Goal: Information Seeking & Learning: Learn about a topic

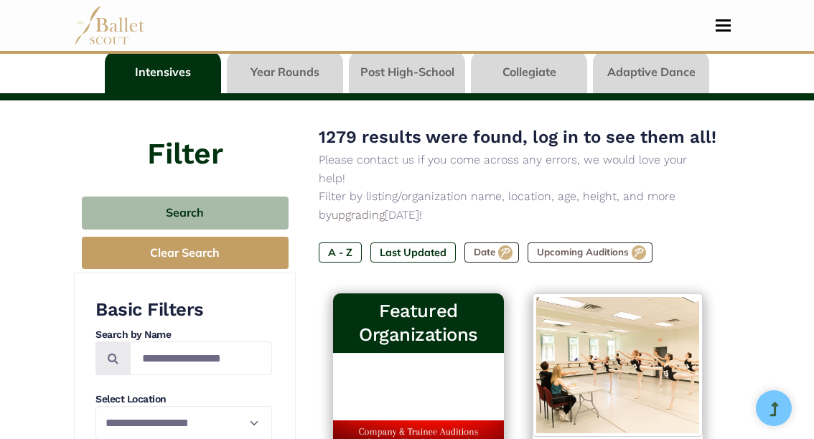
scroll to position [215, 0]
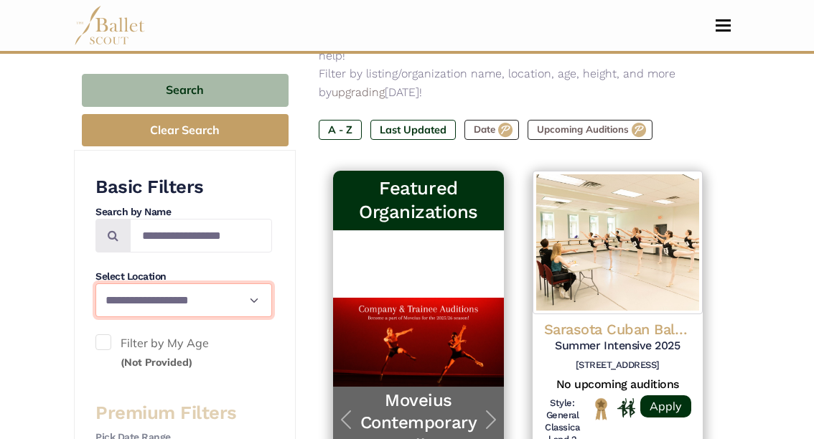
click at [184, 295] on select "**********" at bounding box center [183, 301] width 177 height 34
select select "**"
click at [95, 284] on select "**********" at bounding box center [183, 301] width 177 height 34
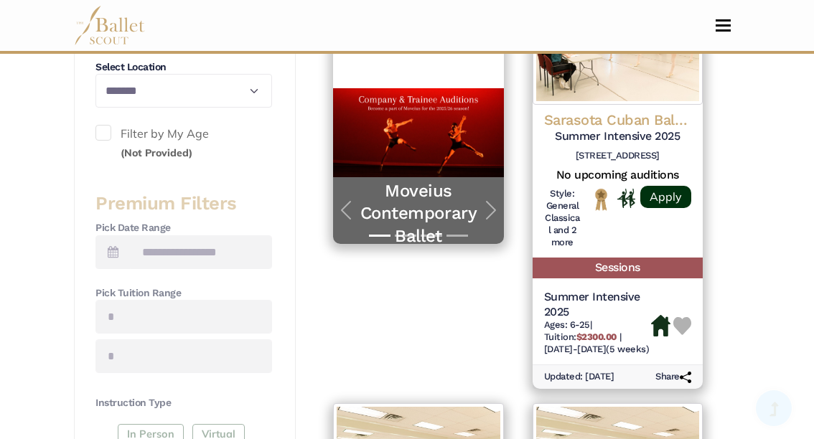
scroll to position [431, 0]
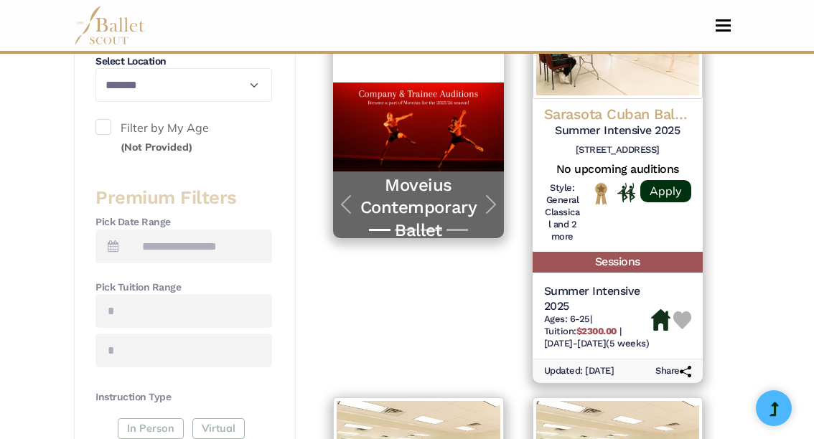
click at [99, 128] on span at bounding box center [103, 127] width 16 height 16
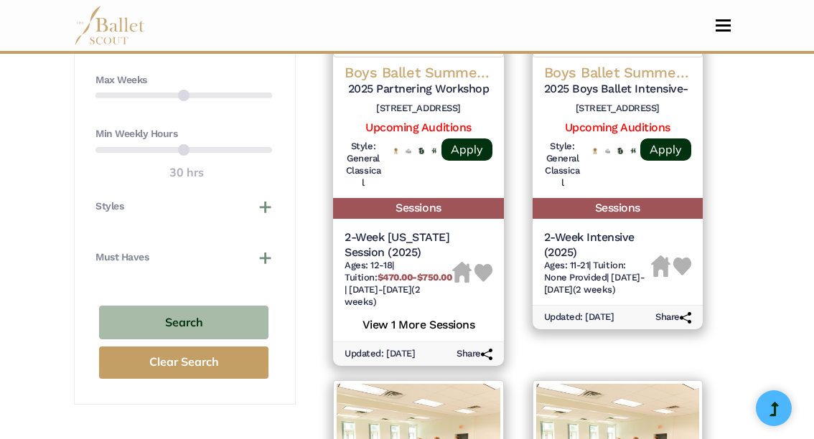
scroll to position [1077, 0]
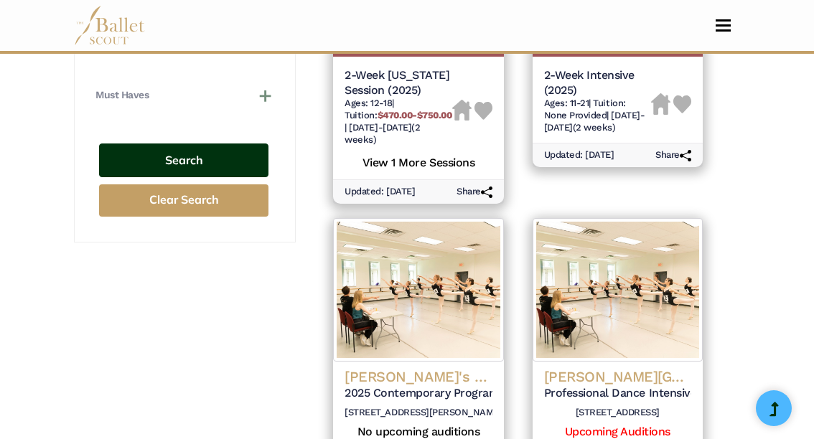
click at [164, 169] on button "Search" at bounding box center [183, 161] width 169 height 34
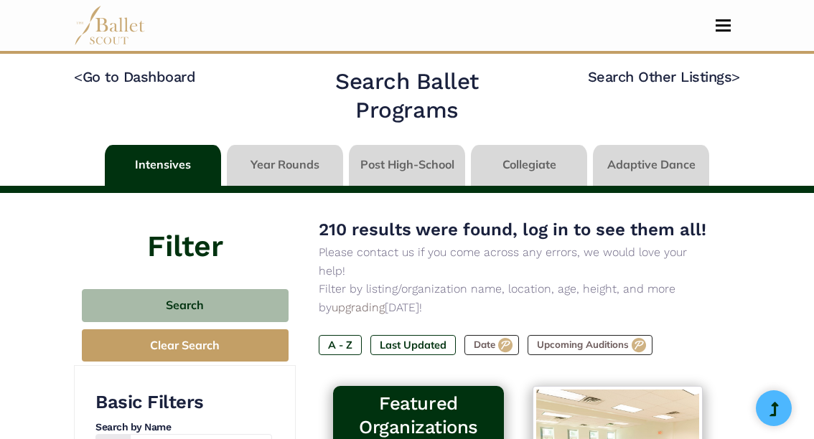
select select "**"
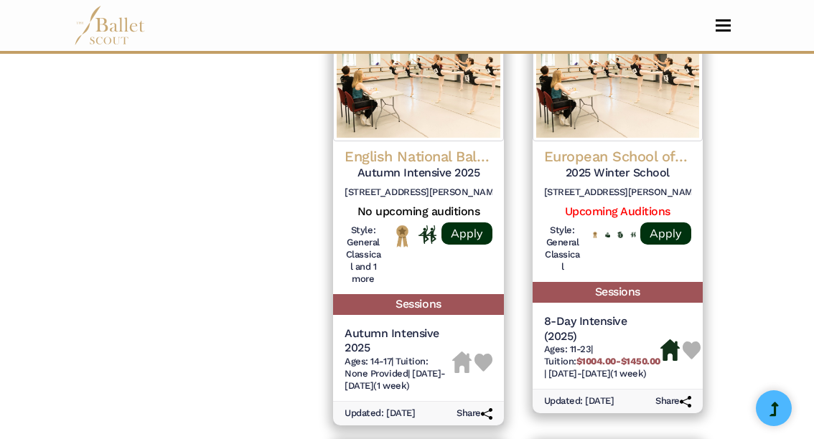
scroll to position [1723, 0]
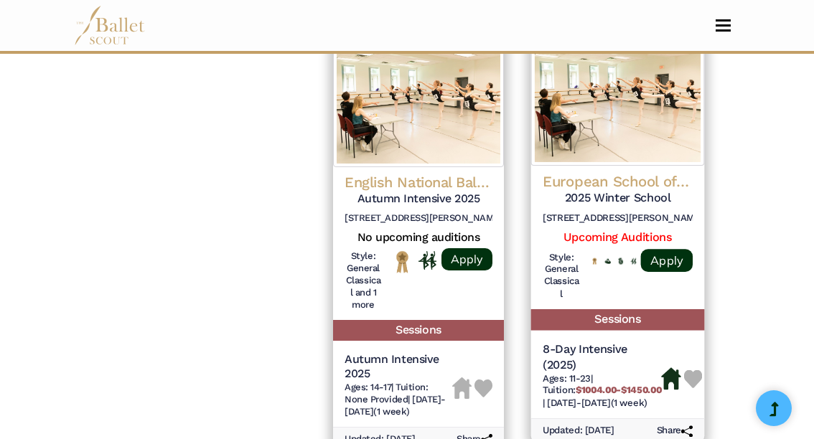
click at [622, 115] on img at bounding box center [617, 92] width 174 height 146
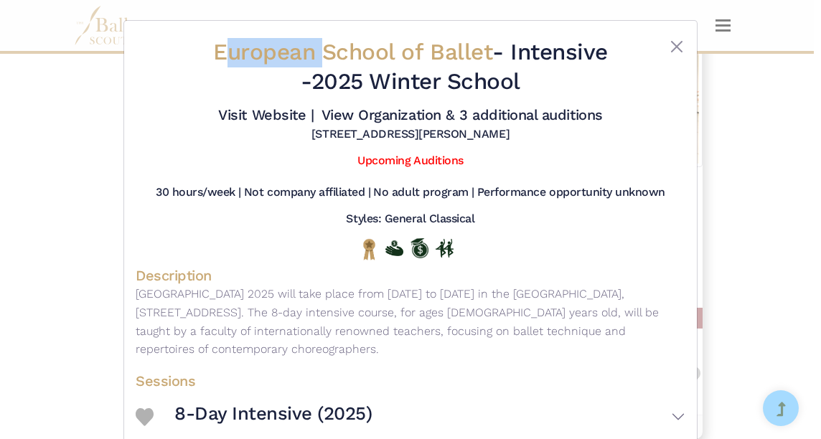
drag, startPoint x: 205, startPoint y: 48, endPoint x: 310, endPoint y: 55, distance: 105.0
click at [310, 55] on span "European School of Ballet" at bounding box center [352, 52] width 279 height 27
click at [98, 233] on div "European School of Ballet - Intensive - 2025 Winter School Visit Website | View…" at bounding box center [410, 219] width 821 height 439
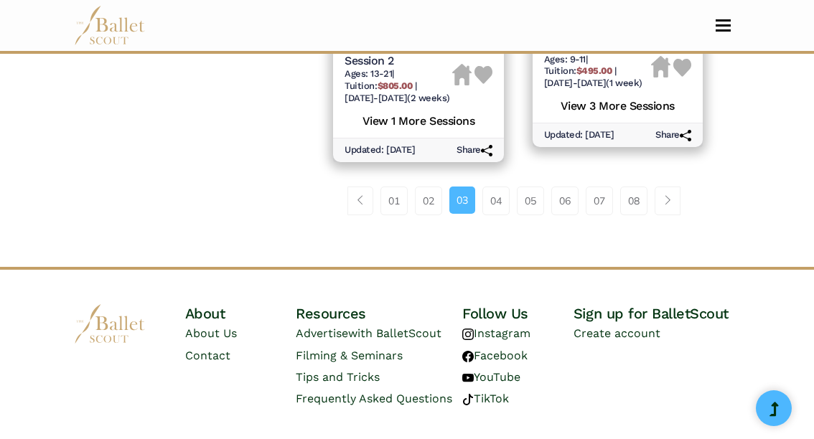
scroll to position [2512, 0]
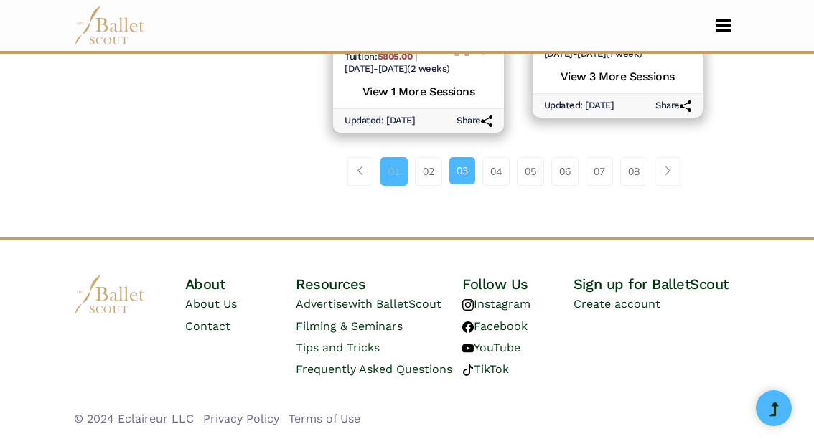
click at [388, 180] on link "01" at bounding box center [393, 171] width 27 height 29
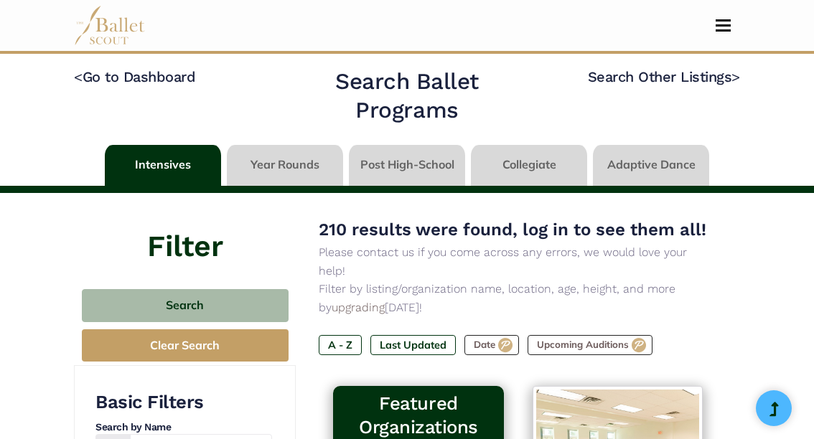
select select "**"
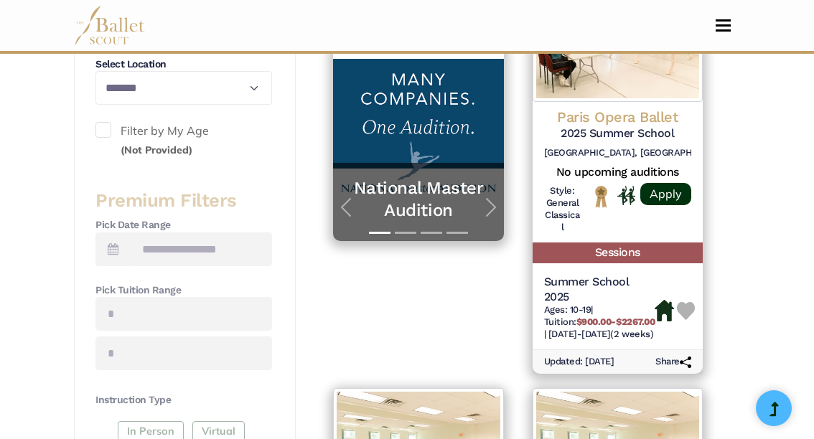
scroll to position [287, 0]
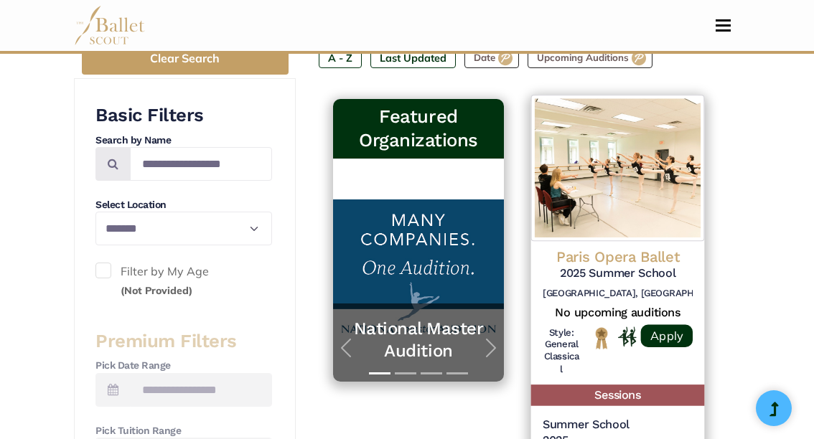
click at [612, 181] on img at bounding box center [617, 168] width 174 height 146
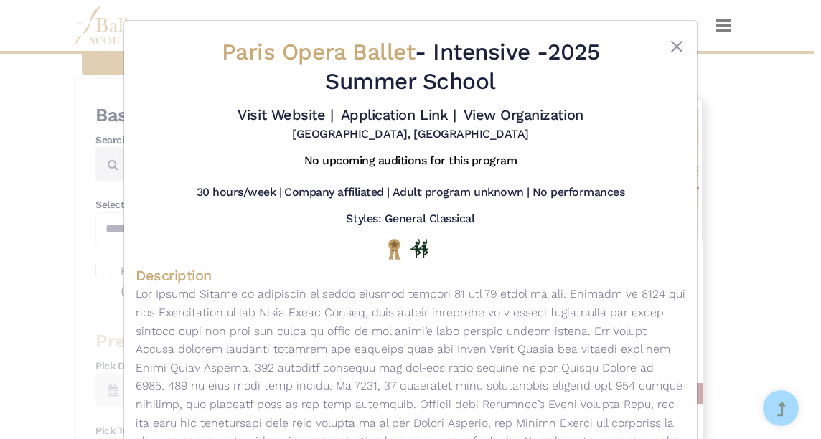
click at [62, 272] on div "Paris Opera Ballet - Intensive - 2025 Summer School Visit Website | Application…" at bounding box center [410, 219] width 821 height 439
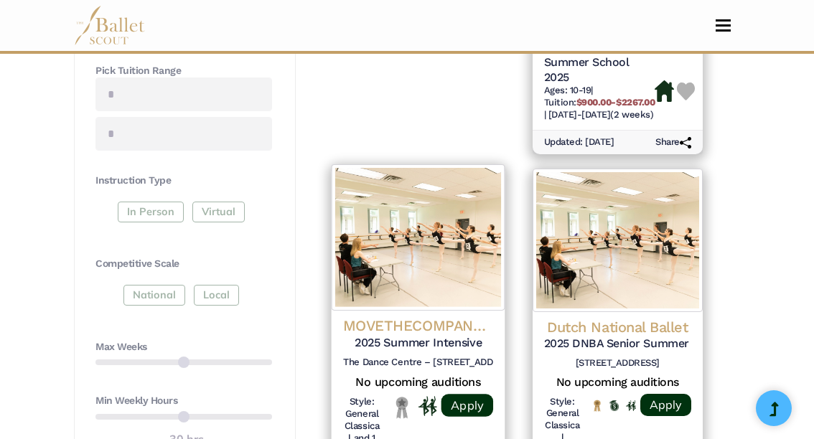
scroll to position [790, 0]
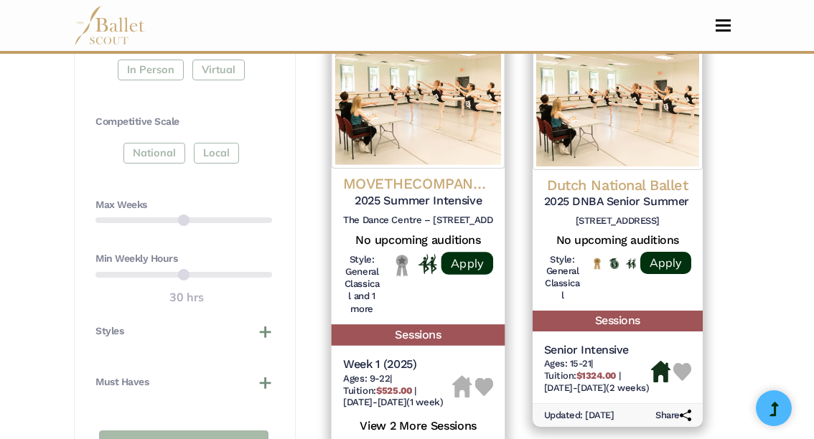
click at [471, 215] on h6 "The Dance Centre – 677 Davie St, Vancouver, BC" at bounding box center [418, 221] width 150 height 12
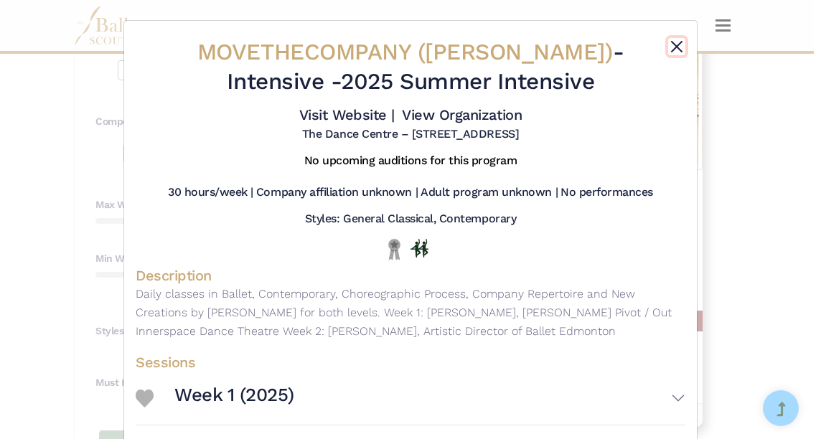
click at [669, 46] on button "Close" at bounding box center [676, 46] width 17 height 17
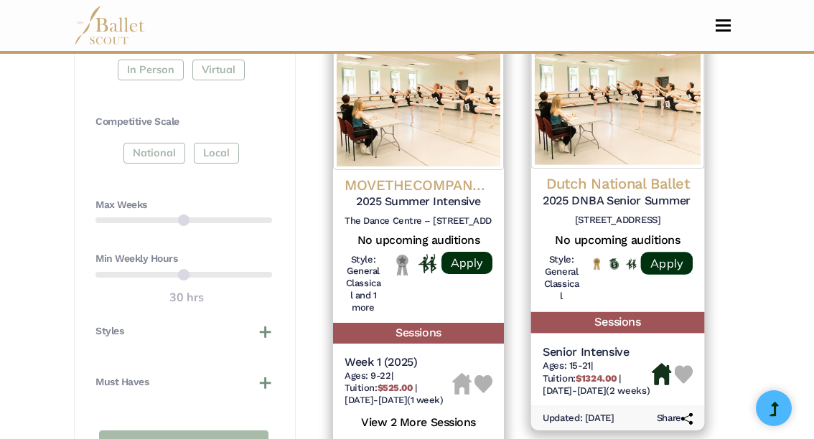
click at [619, 123] on img at bounding box center [617, 95] width 174 height 146
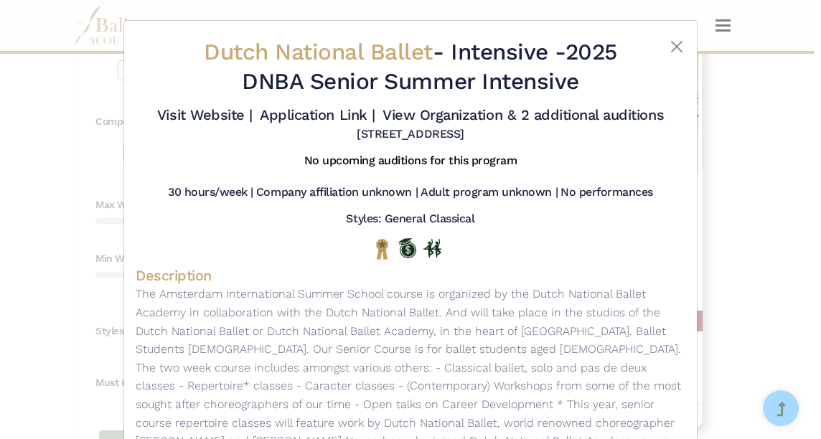
click at [744, 166] on div "Dutch National Ballet - Intensive - 2025 DNBA Senior Summer Intensive Visit Web…" at bounding box center [410, 219] width 821 height 439
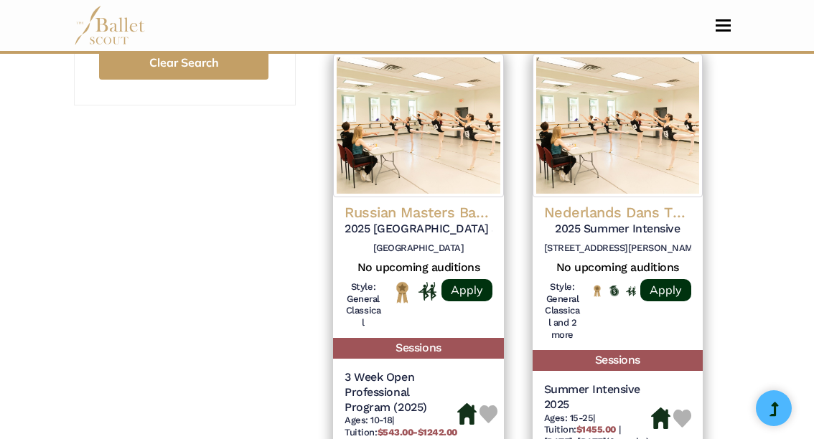
scroll to position [1220, 0]
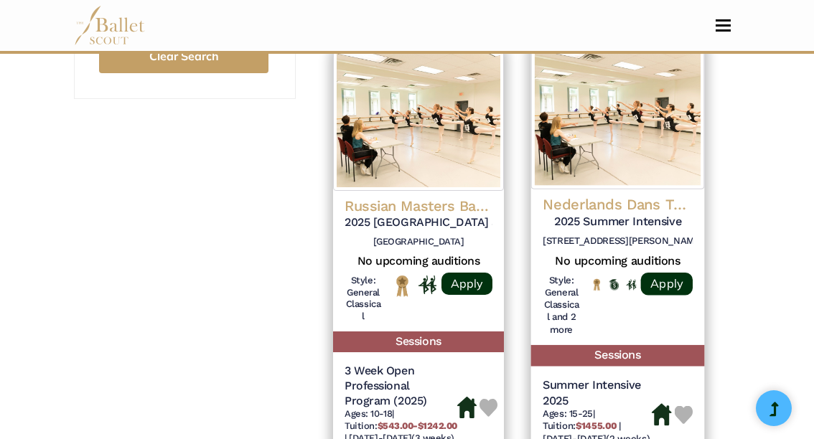
click at [617, 101] on img at bounding box center [617, 116] width 174 height 146
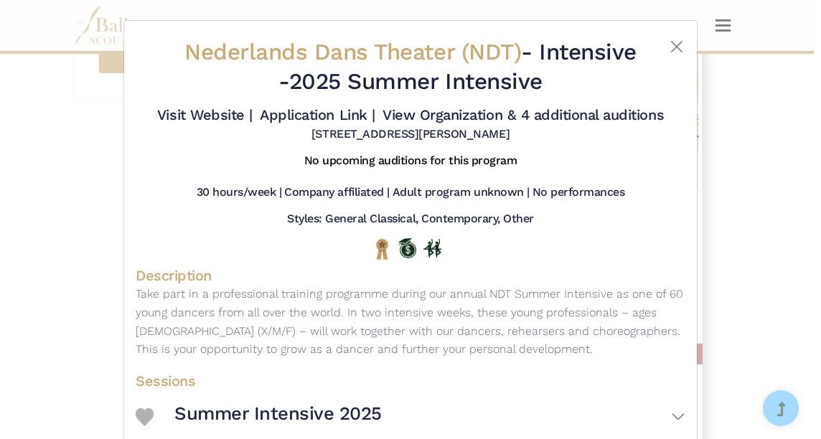
click at [90, 238] on div "Nederlands Dans Theater (NDT) - Intensive - 2025 Summer Intensive Visit Website…" at bounding box center [410, 219] width 821 height 439
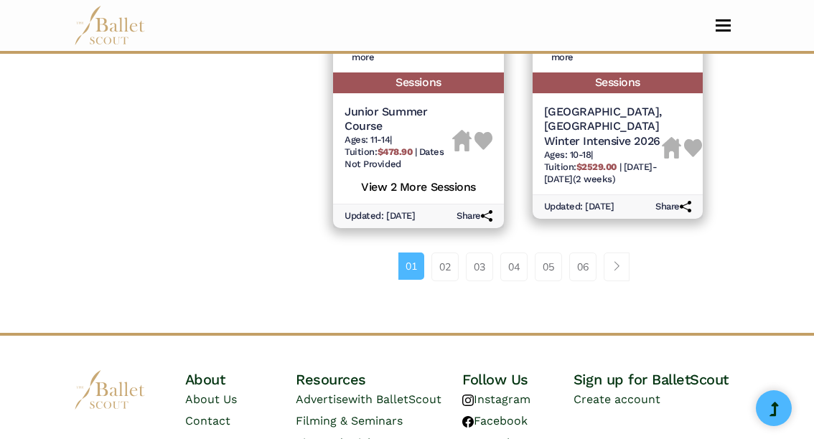
scroll to position [2440, 0]
